Goal: Transaction & Acquisition: Purchase product/service

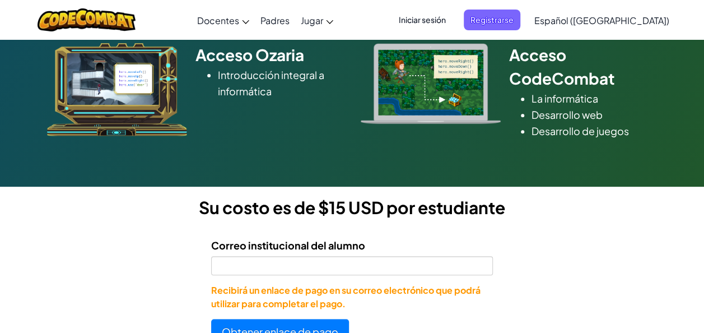
scroll to position [280, 0]
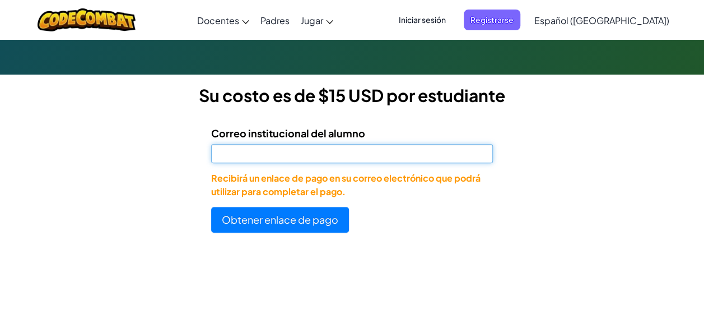
click at [247, 154] on input "Correo institucional del alumno" at bounding box center [352, 153] width 282 height 19
type input "[EMAIL_ADDRESS][DOMAIN_NAME]"
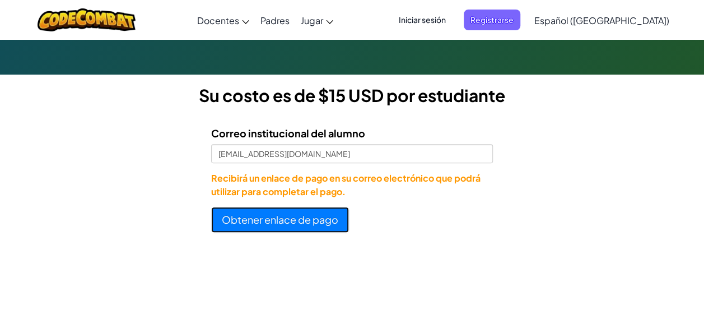
click at [265, 213] on button "Obtener enlace de pago" at bounding box center [280, 220] width 138 height 26
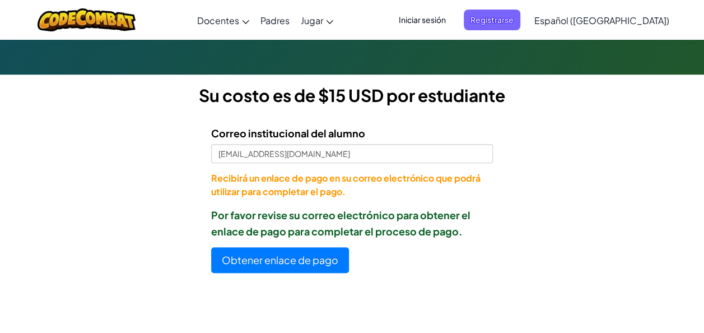
click at [437, 18] on span "Iniciar sesión" at bounding box center [422, 20] width 61 height 21
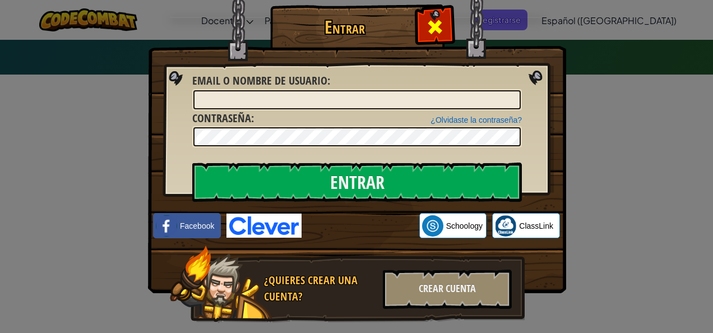
click at [426, 22] on span at bounding box center [435, 27] width 18 height 18
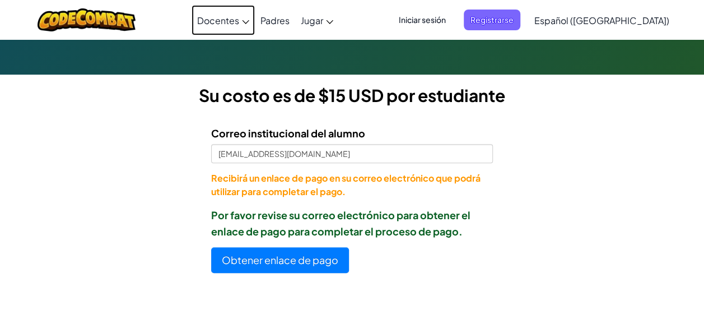
drag, startPoint x: 259, startPoint y: 6, endPoint x: 254, endPoint y: 0, distance: 7.2
click at [255, 6] on link "Docentes" at bounding box center [223, 20] width 63 height 30
